Goal: Information Seeking & Learning: Check status

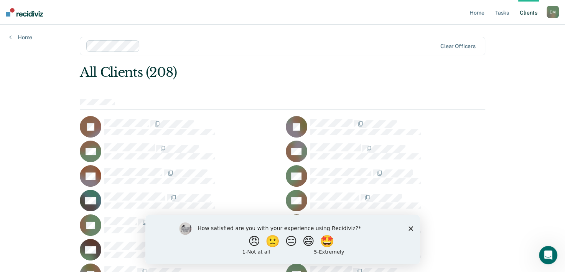
click at [416, 221] on div "How satisfied are you with your experience using Recidiviz? 😠 🙁 😑 😄 🤩 1 - Not a…" at bounding box center [282, 239] width 275 height 50
click at [411, 228] on polygon "Close survey" at bounding box center [410, 228] width 5 height 5
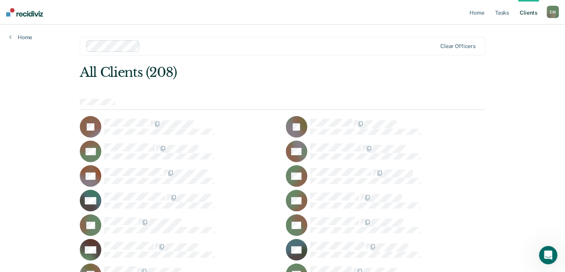
click at [530, 13] on link "Client s" at bounding box center [529, 12] width 21 height 25
click at [479, 13] on link "Home" at bounding box center [477, 12] width 18 height 25
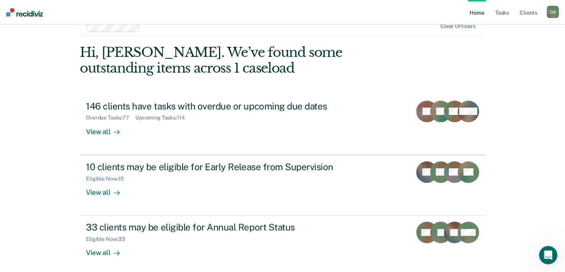
scroll to position [54, 0]
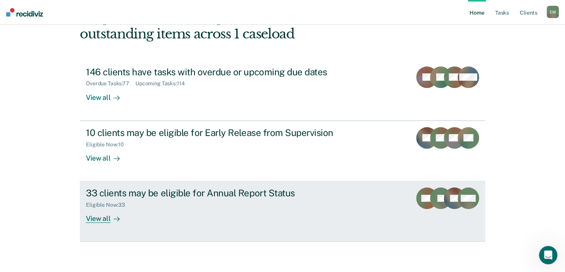
click at [186, 212] on div "33 clients may be eligible for Annual Report Status Eligible Now : 33 View all" at bounding box center [230, 204] width 288 height 35
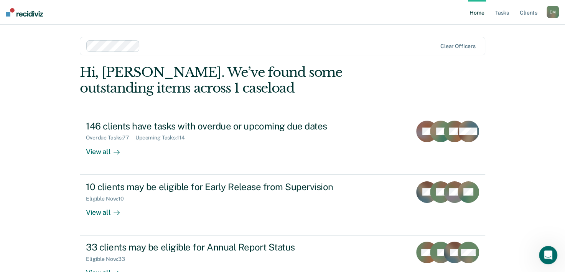
scroll to position [54, 0]
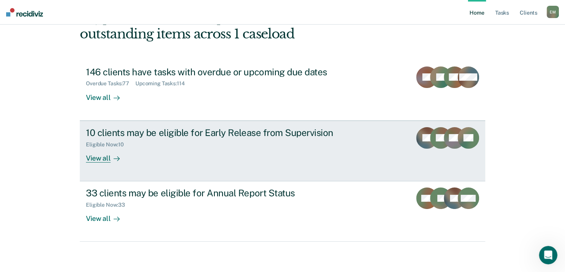
click at [194, 153] on div "10 clients may be eligible for Early Release from Supervision Eligible Now : 10…" at bounding box center [230, 144] width 288 height 35
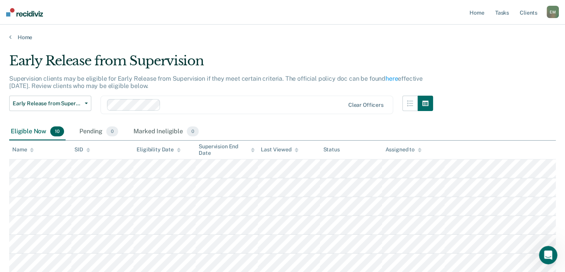
scroll to position [54, 0]
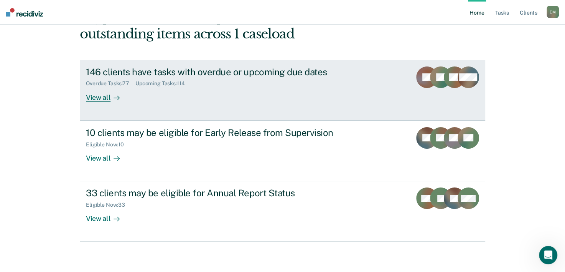
click at [189, 89] on div "146 clients have tasks with overdue or upcoming due dates Overdue Tasks : 77 Up…" at bounding box center [230, 83] width 288 height 35
